Goal: Find specific page/section: Find specific page/section

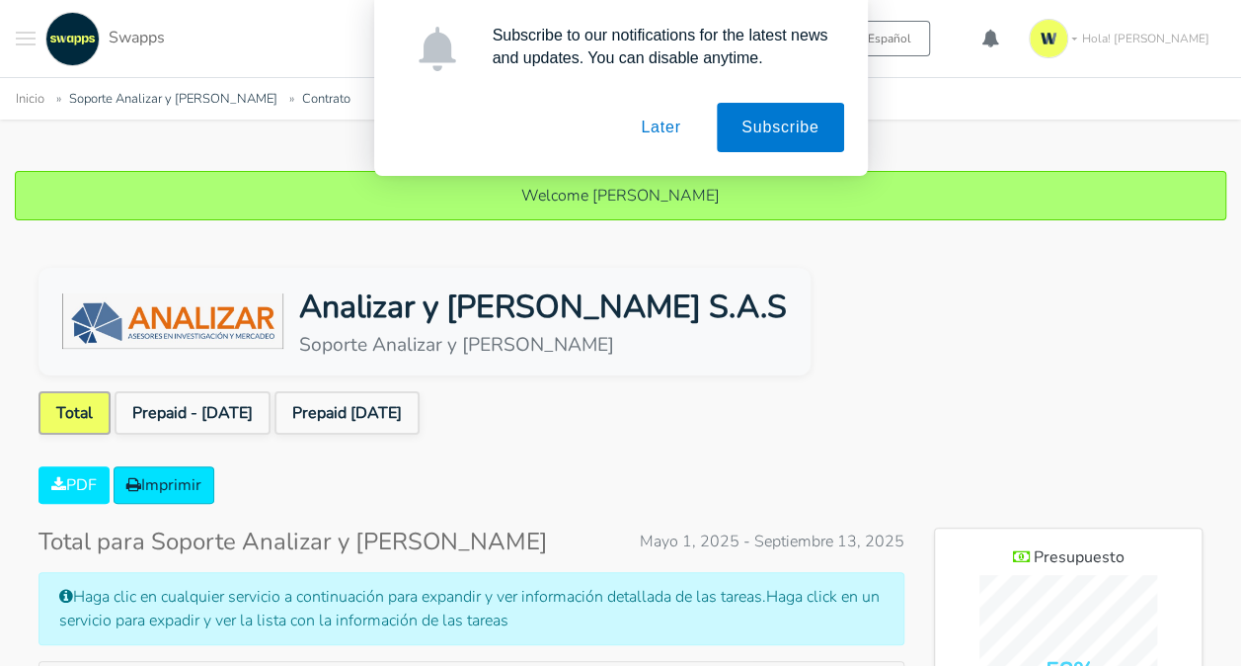
click at [667, 120] on button "Later" at bounding box center [660, 127] width 89 height 49
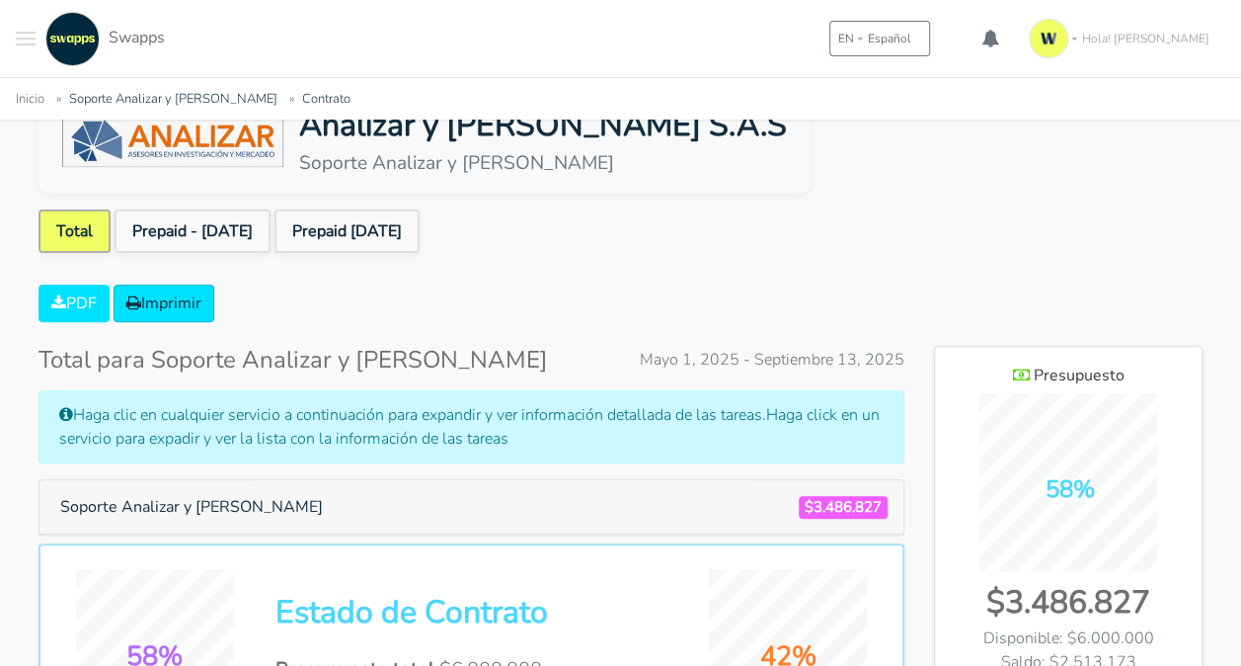
scroll to position [181, 0]
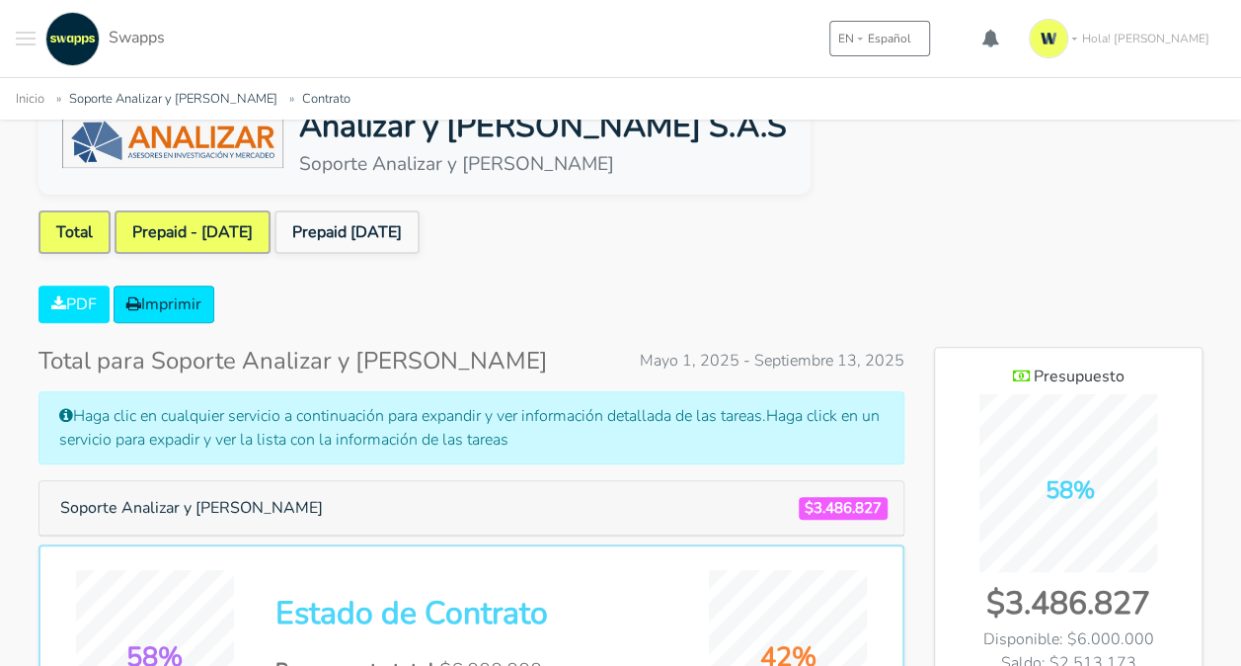
click at [169, 219] on link "Prepaid - [DATE]" at bounding box center [193, 231] width 156 height 43
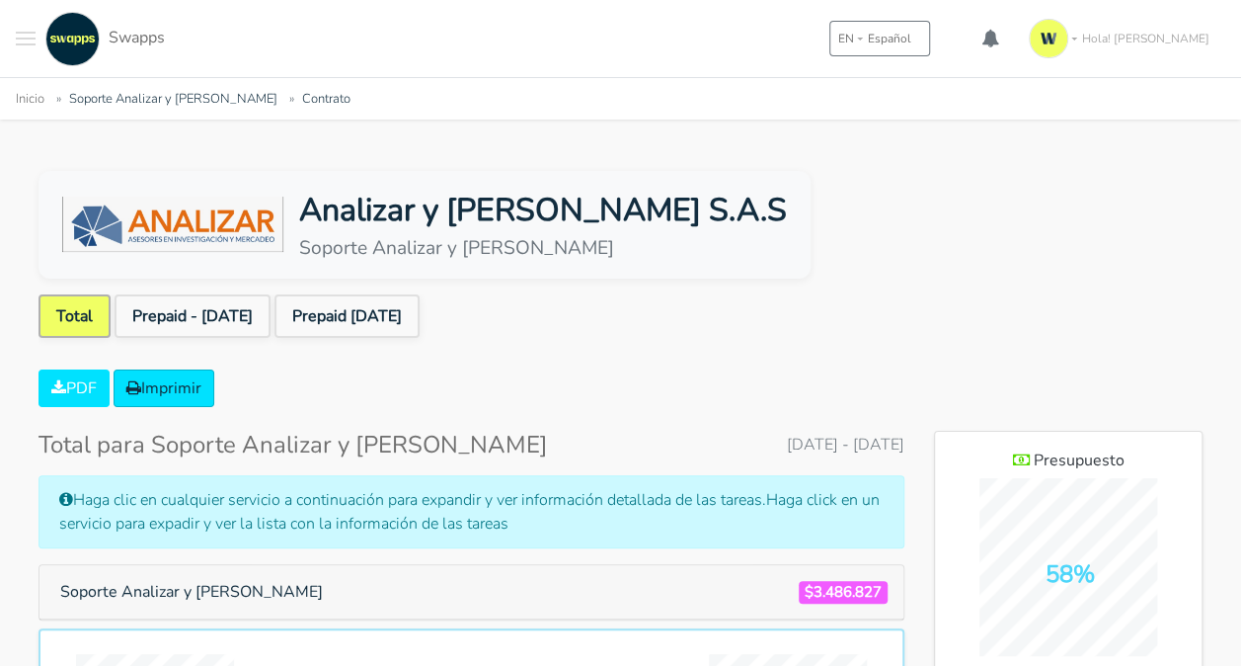
click at [1069, 42] on img "Main navigation" at bounding box center [1049, 39] width 40 height 40
click at [880, 323] on ul "Total Prepaid - [DATE] Prepaid [DATE]" at bounding box center [621, 319] width 1164 height 51
click at [223, 231] on img at bounding box center [172, 224] width 221 height 55
